Goal: Task Accomplishment & Management: Manage account settings

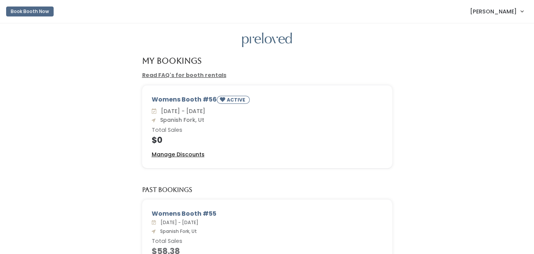
click at [183, 156] on u "Manage Discounts" at bounding box center [178, 155] width 53 height 8
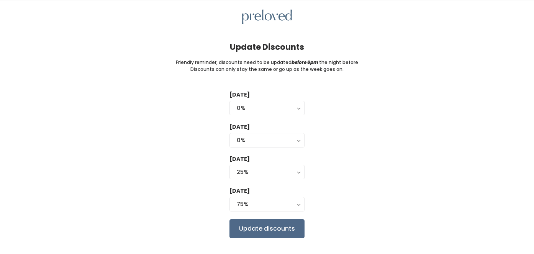
scroll to position [33, 0]
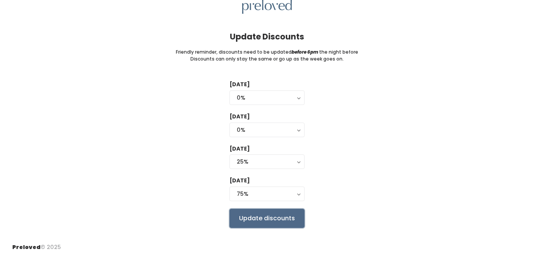
click at [293, 216] on input "Update discounts" at bounding box center [266, 218] width 75 height 19
